Goal: Task Accomplishment & Management: Complete application form

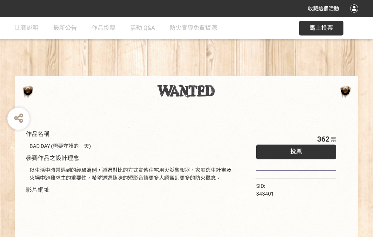
click at [356, 16] on div "收藏這個活動" at bounding box center [186, 8] width 373 height 17
click at [231, 73] on div "作品名稱 BAD DAY (需要守護的一天) 參賽作品之設計理念 以生活中時常遇到的經驗為例，透過對比的方式宣傳住宅用火災警報器、家庭逃生計畫及火場中避難求生…" at bounding box center [186, 172] width 373 height 311
click at [295, 150] on span "投票" at bounding box center [297, 151] width 12 height 7
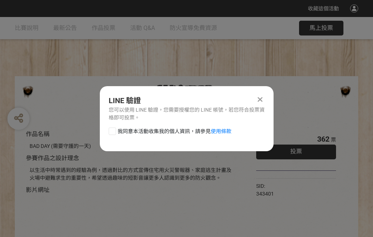
click at [112, 130] on div at bounding box center [112, 131] width 7 height 7
checkbox input "true"
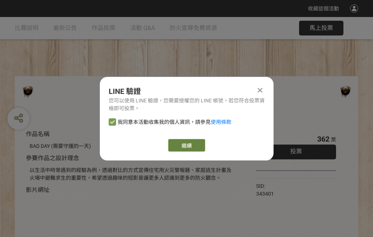
click at [186, 145] on link "繼續" at bounding box center [186, 145] width 37 height 13
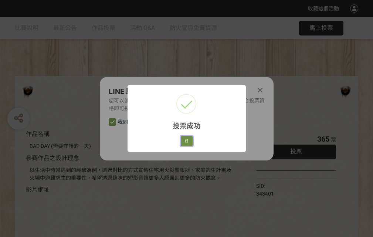
click at [185, 140] on button "好" at bounding box center [187, 141] width 12 height 10
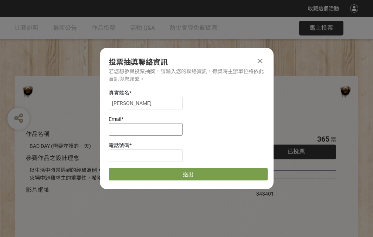
click at [148, 129] on input at bounding box center [146, 129] width 74 height 13
type input "[EMAIL_ADDRESS][DOMAIN_NAME]"
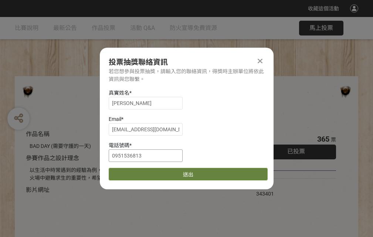
type input "0951536813"
click at [130, 172] on button "送出" at bounding box center [188, 174] width 159 height 13
